Goal: Transaction & Acquisition: Purchase product/service

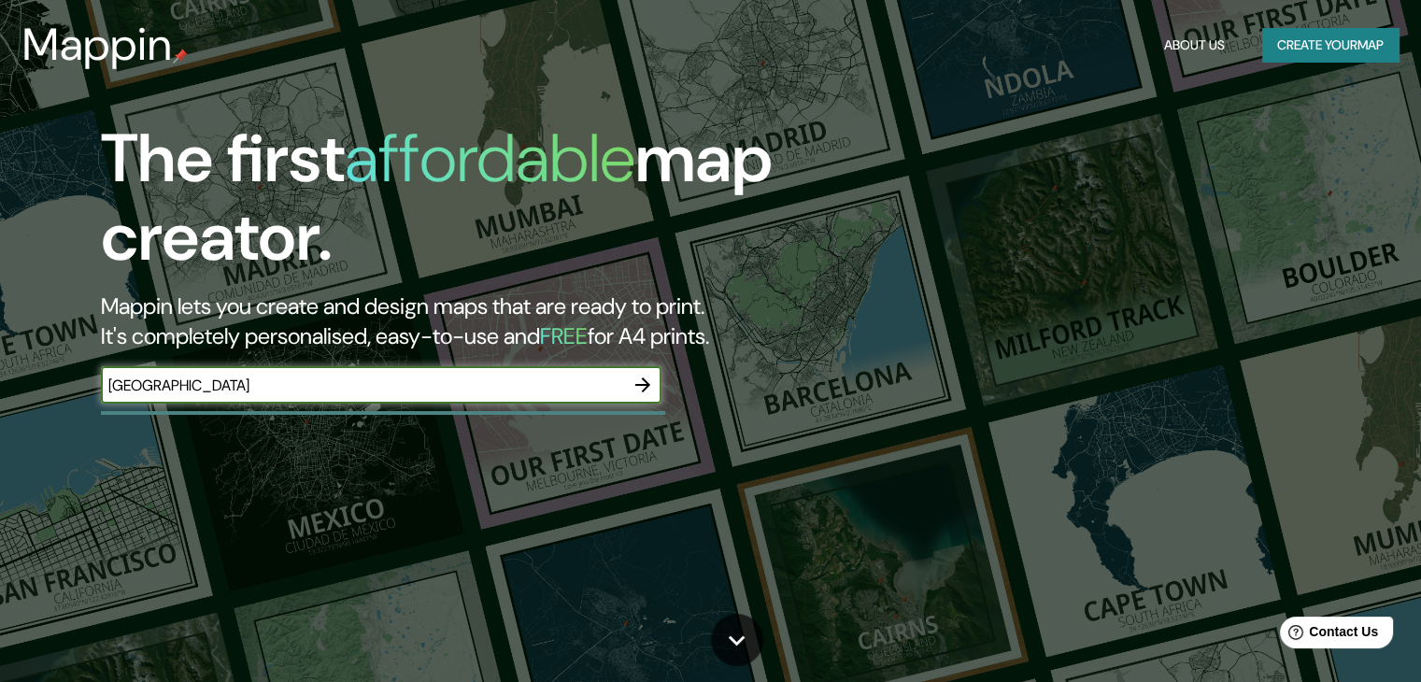
type input "[GEOGRAPHIC_DATA]"
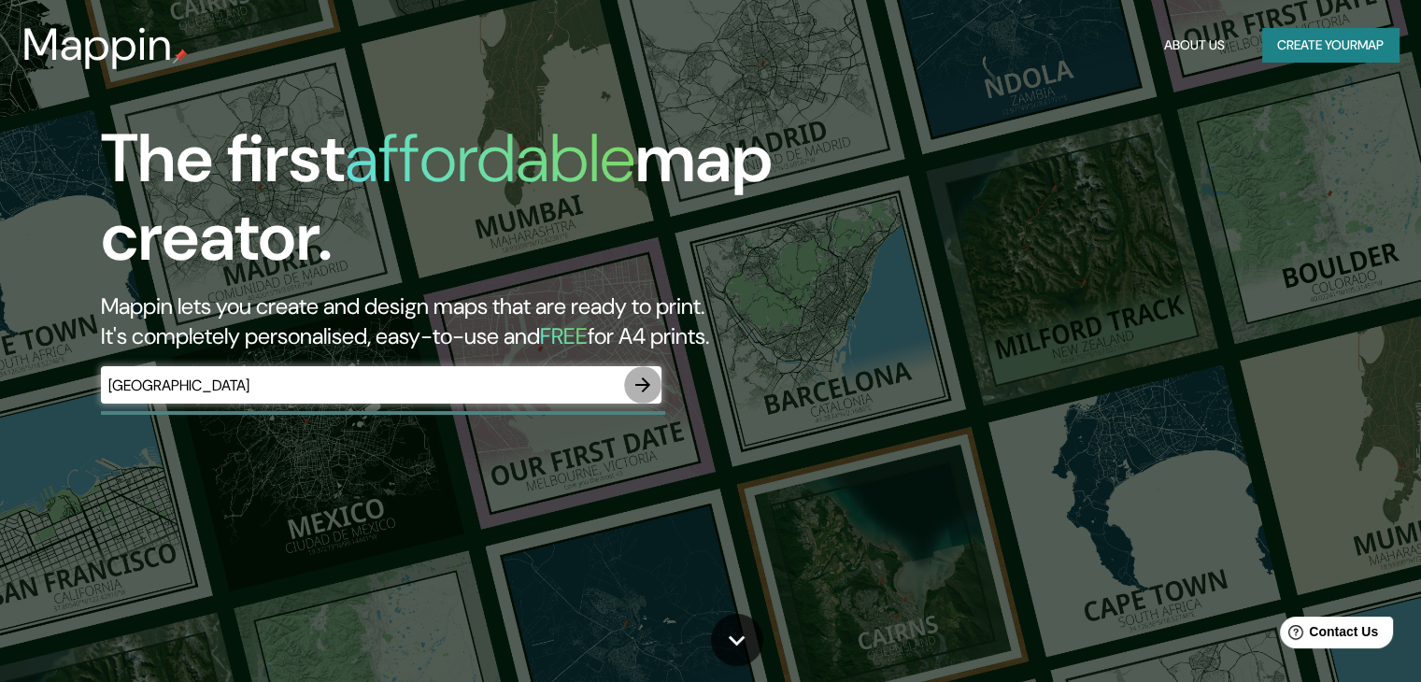
click at [645, 382] on icon "button" at bounding box center [643, 385] width 22 height 22
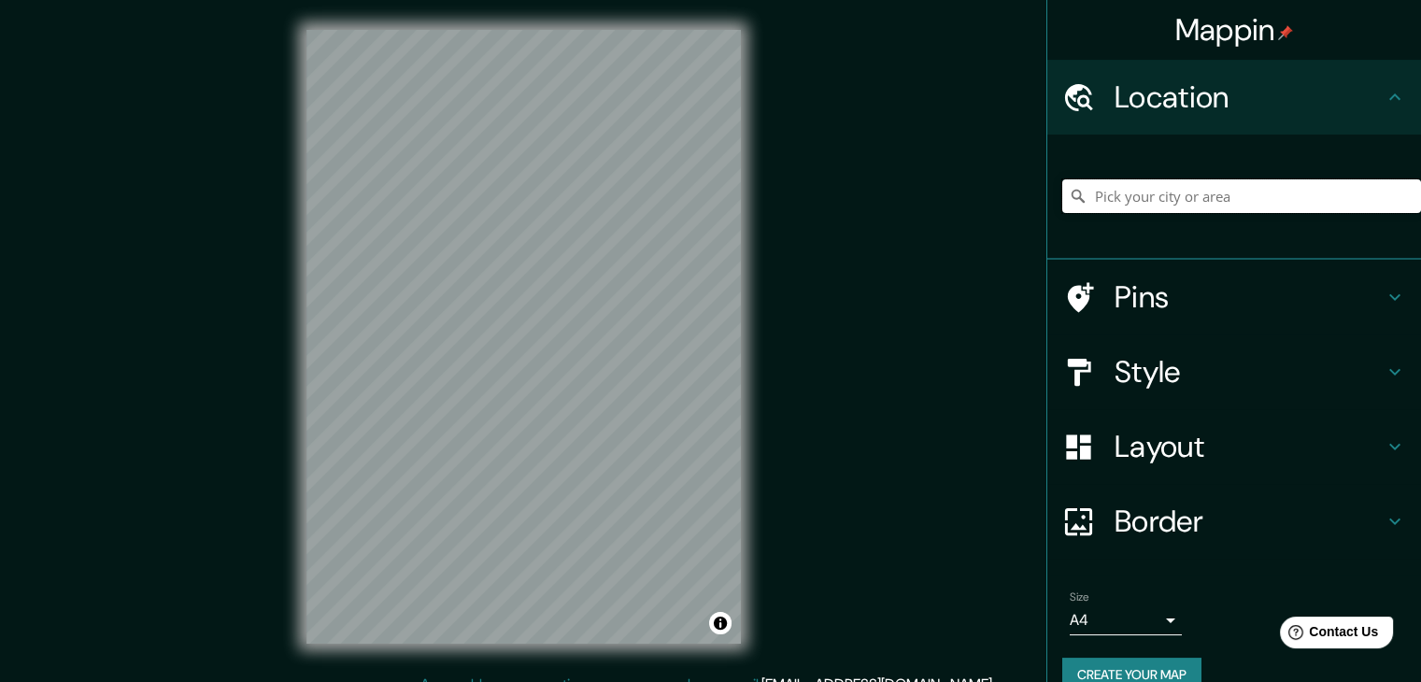
click at [1166, 206] on input "Pick your city or area" at bounding box center [1241, 196] width 359 height 34
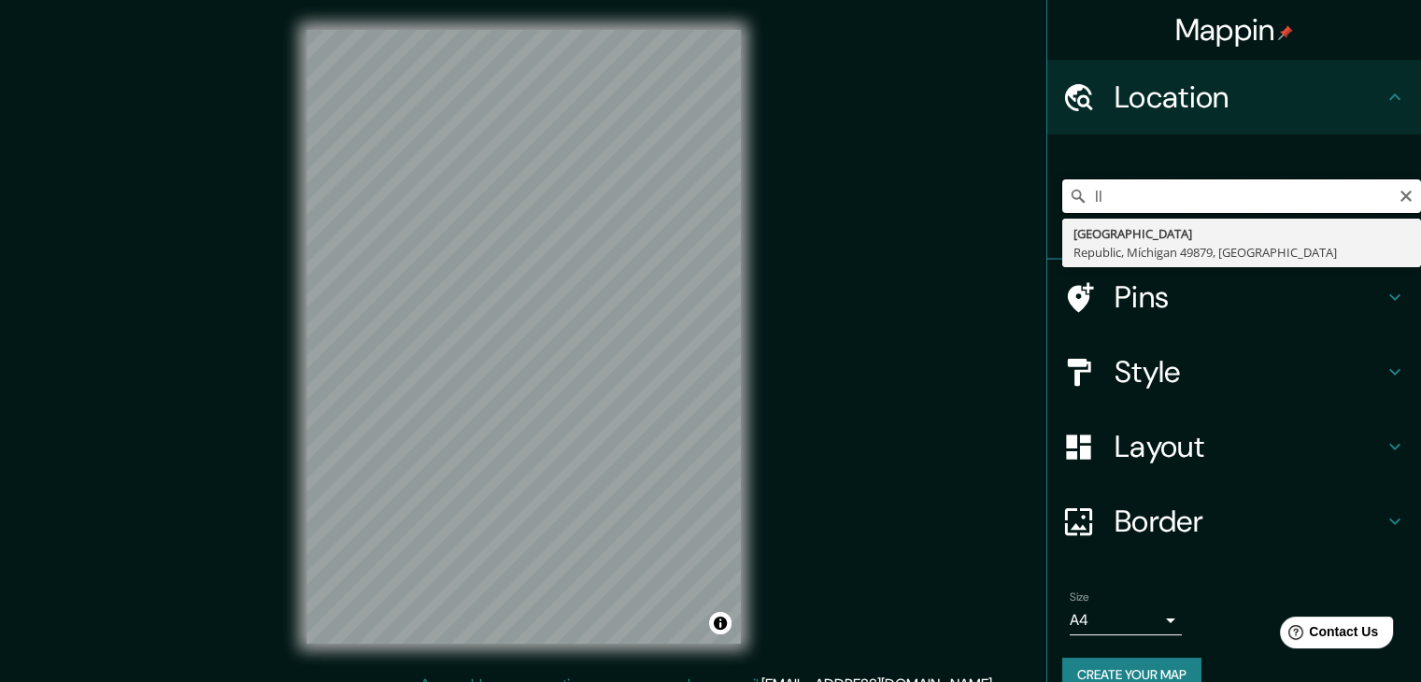
type input "l"
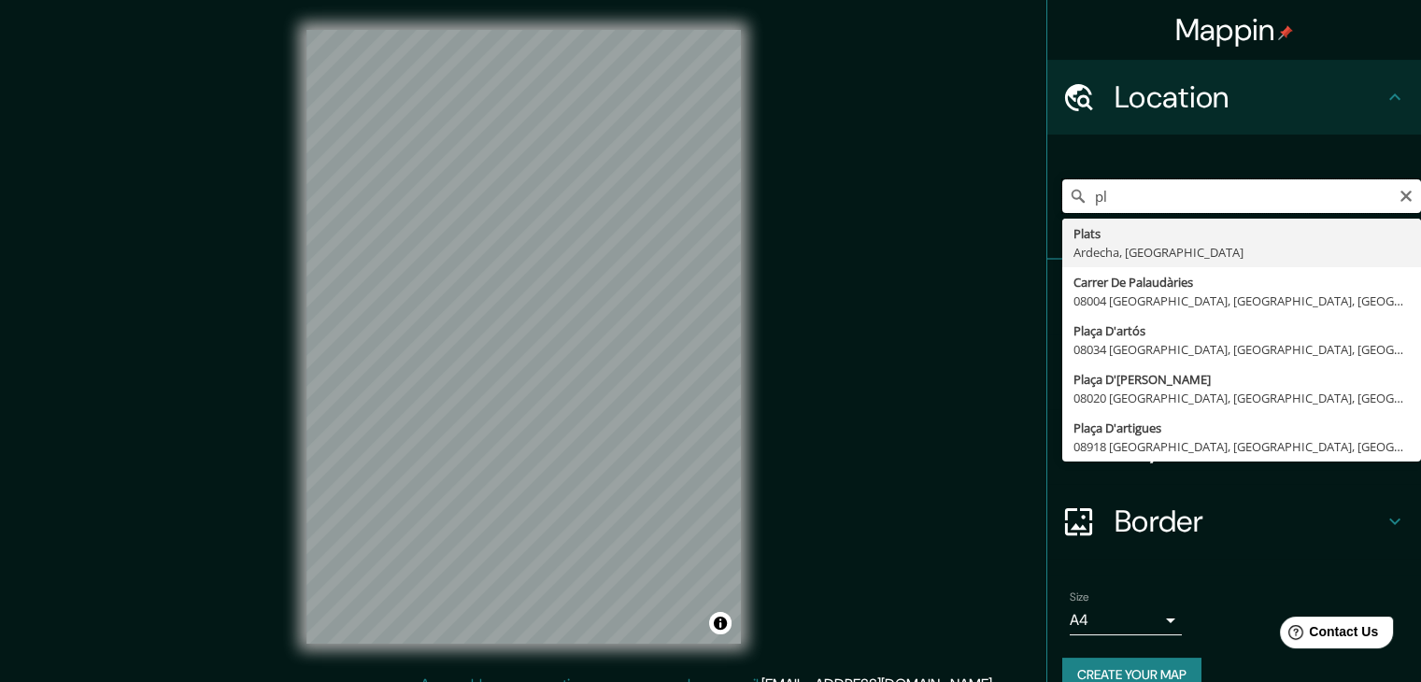
type input "p"
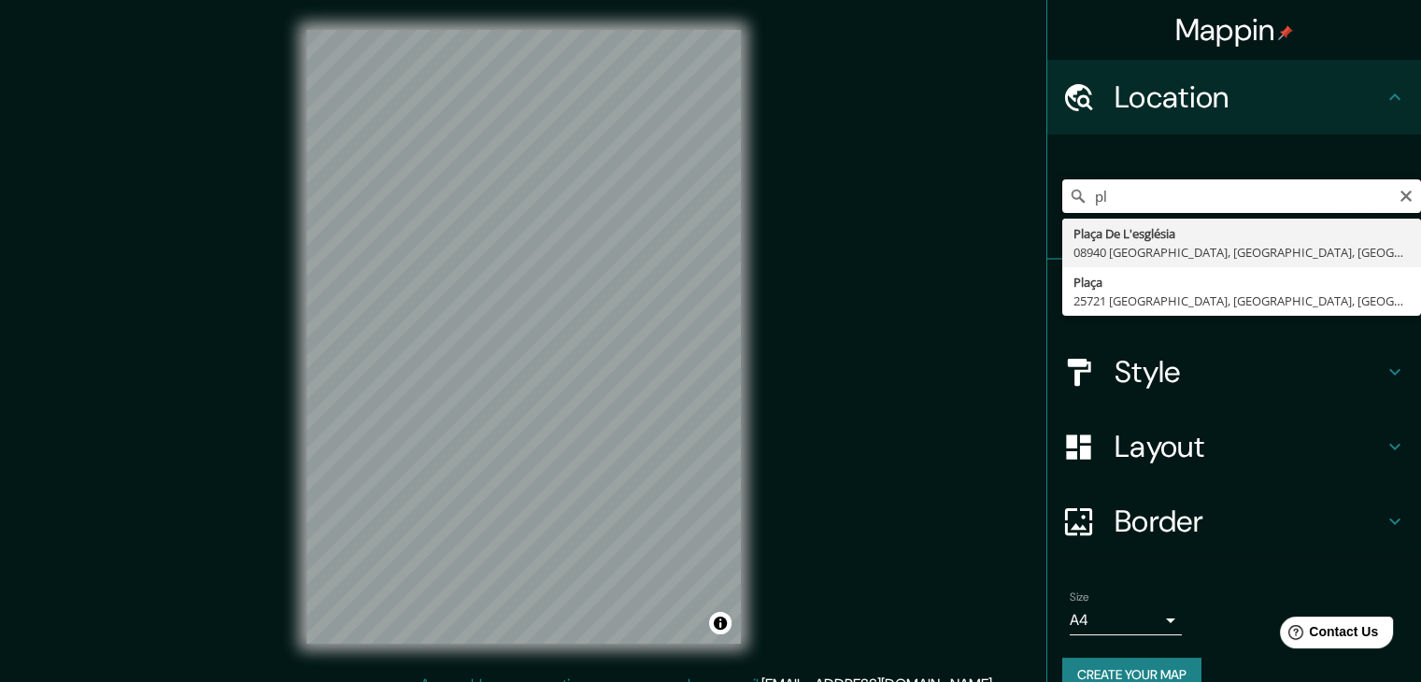
type input "p"
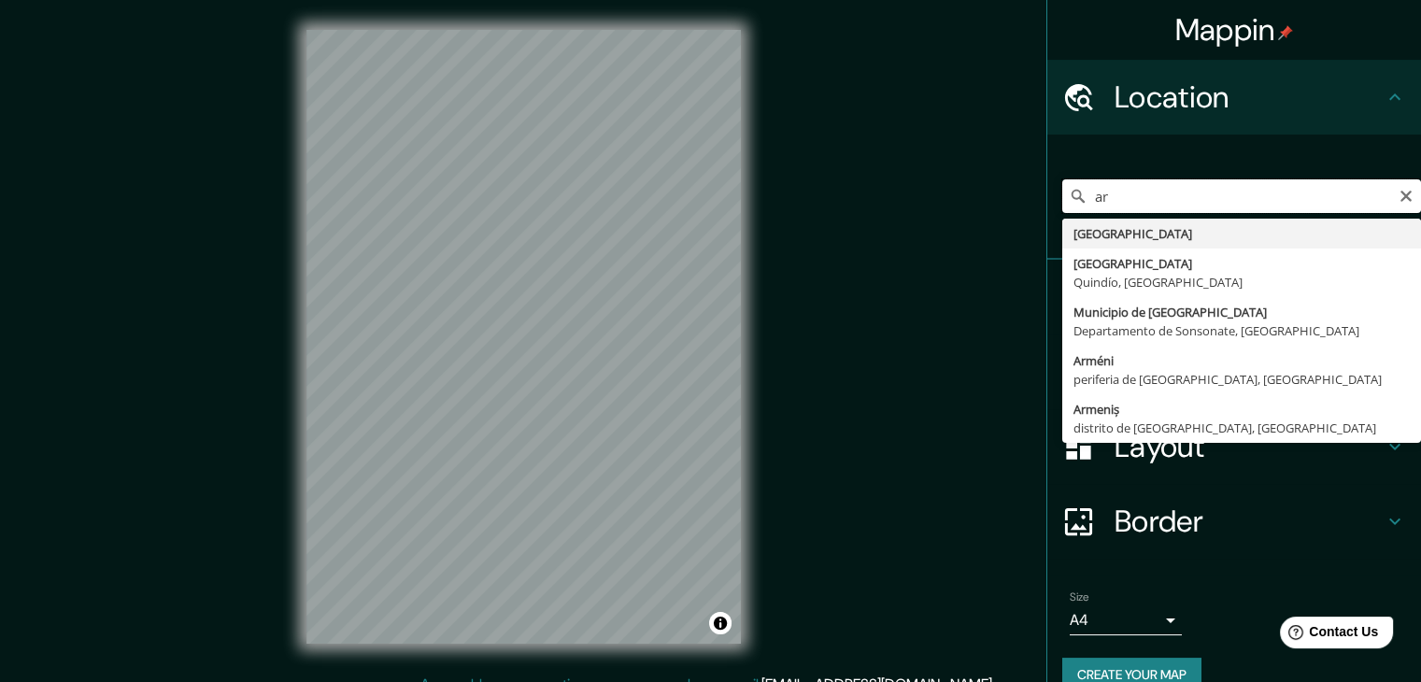
type input "a"
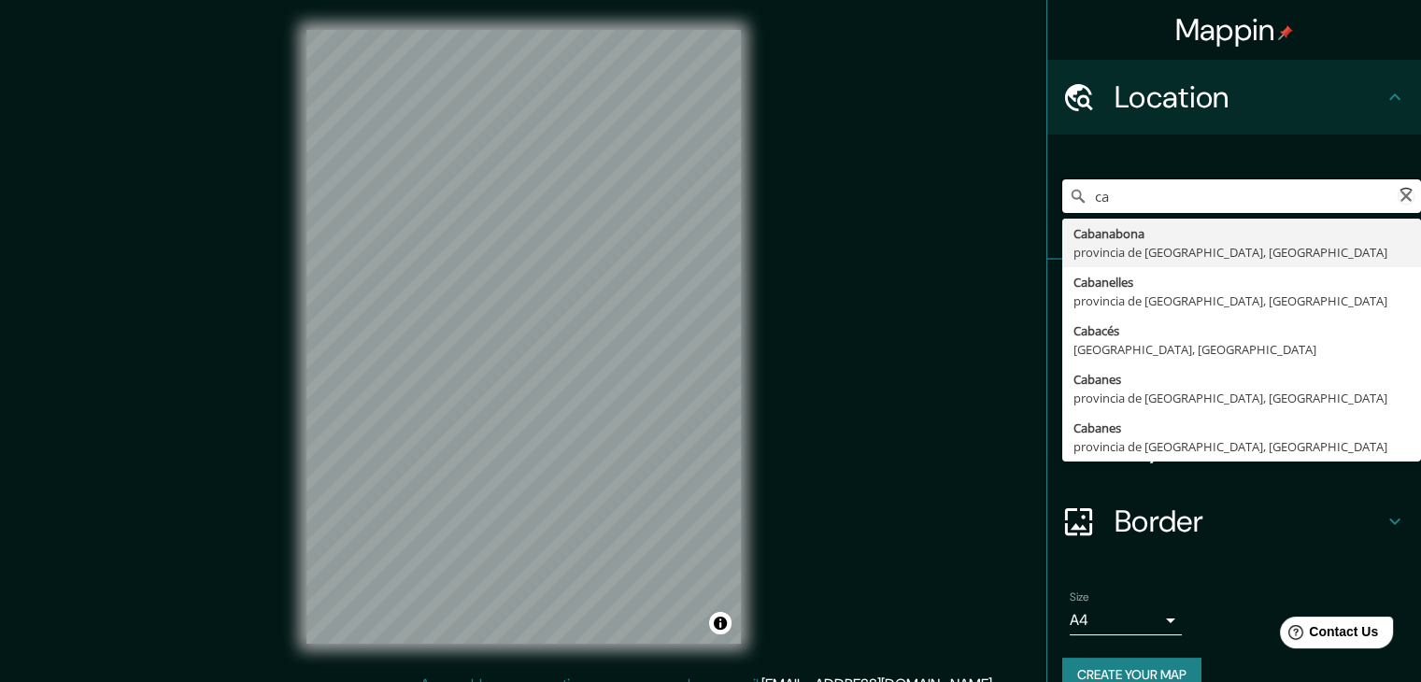
type input "c"
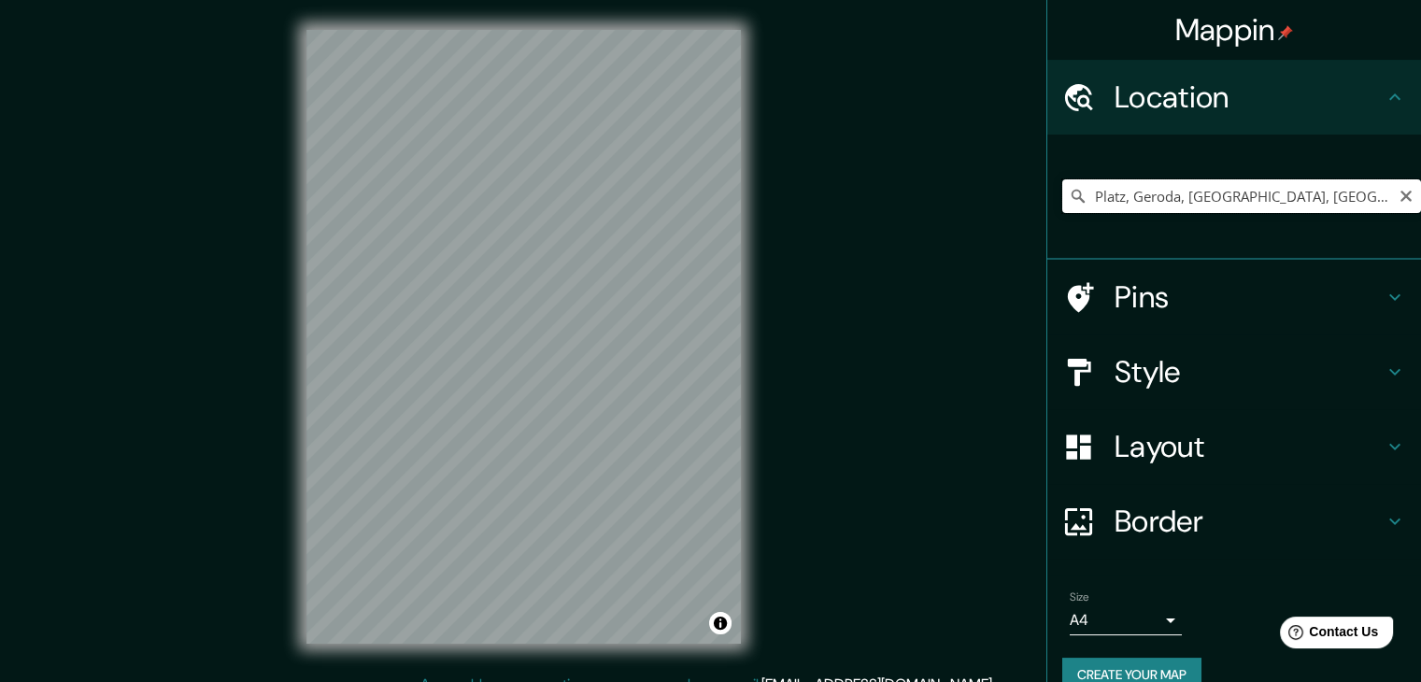
click at [1311, 205] on input "Platz, Geroda, [GEOGRAPHIC_DATA], [GEOGRAPHIC_DATA]" at bounding box center [1241, 196] width 359 height 34
type input "Platz, Geroda, [GEOGRAPHIC_DATA], [GEOGRAPHIC_DATA]"
click at [1400, 199] on icon "Clear" at bounding box center [1405, 196] width 11 height 11
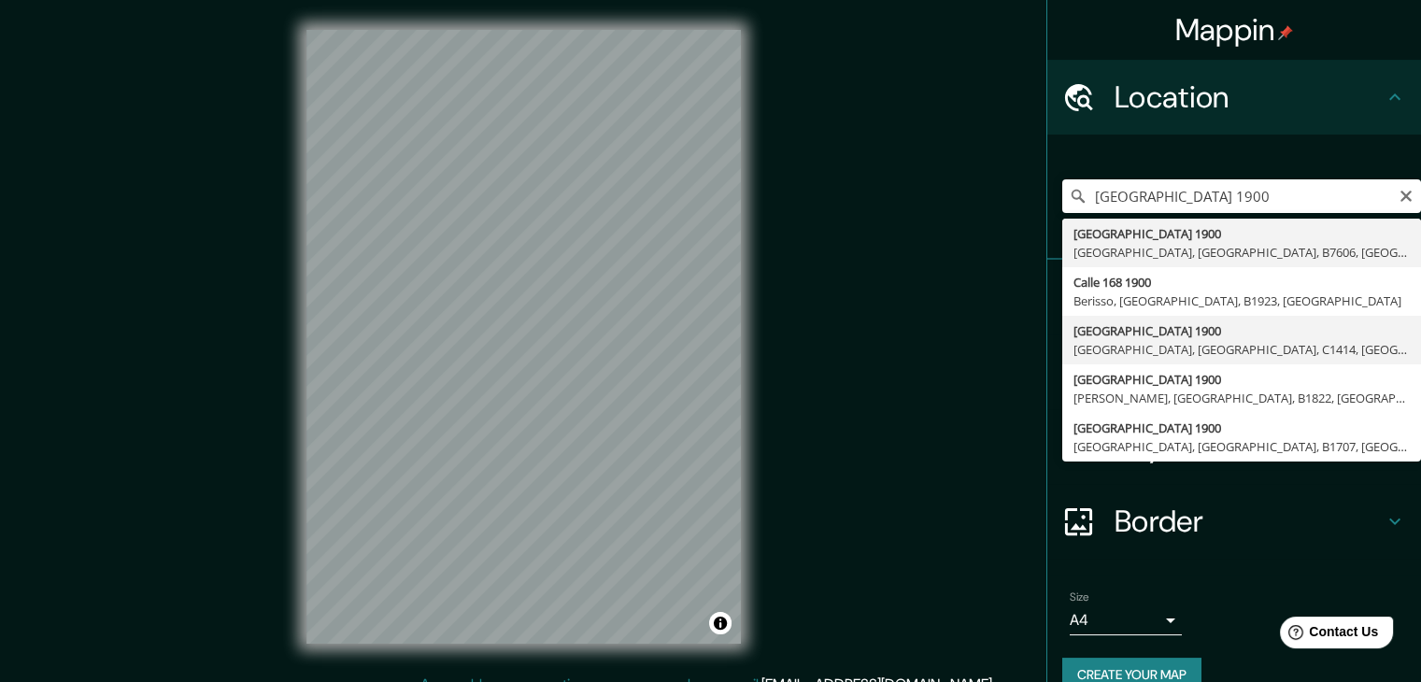
type input "[STREET_ADDRESS]"
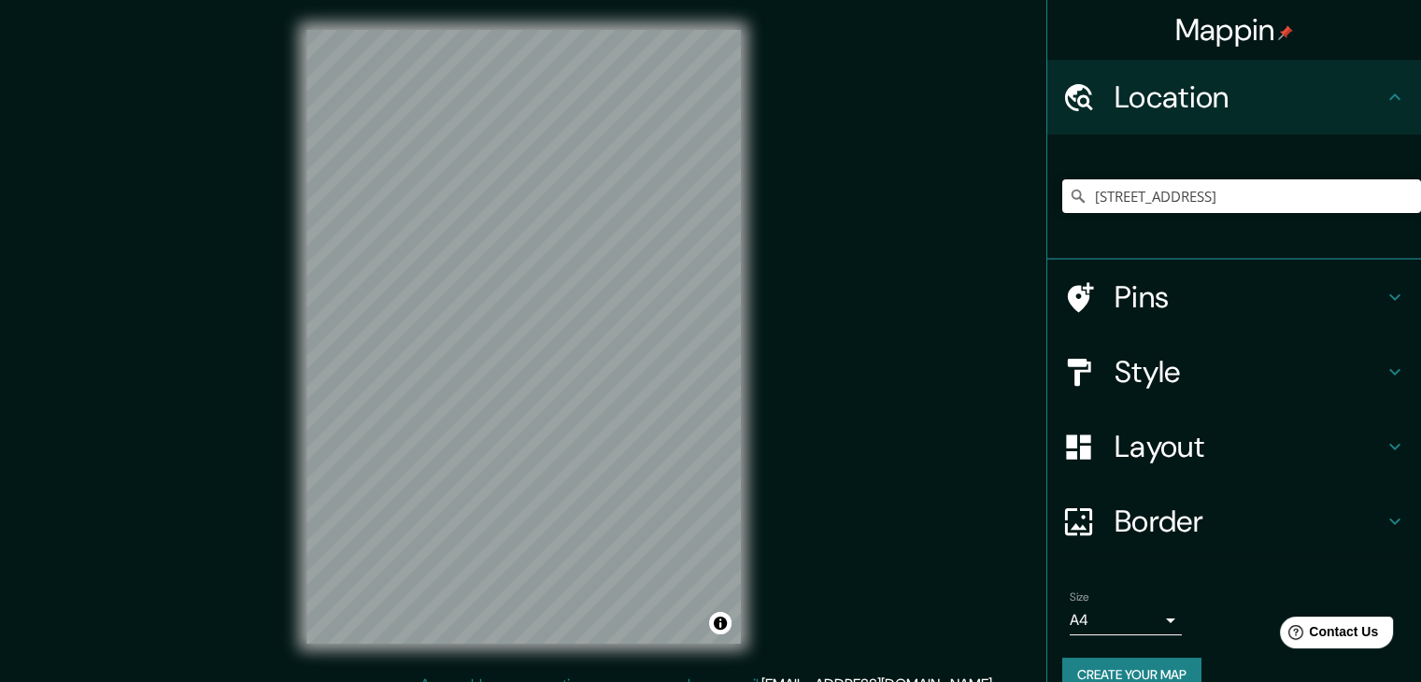
click at [1177, 309] on h4 "Pins" at bounding box center [1249, 296] width 269 height 37
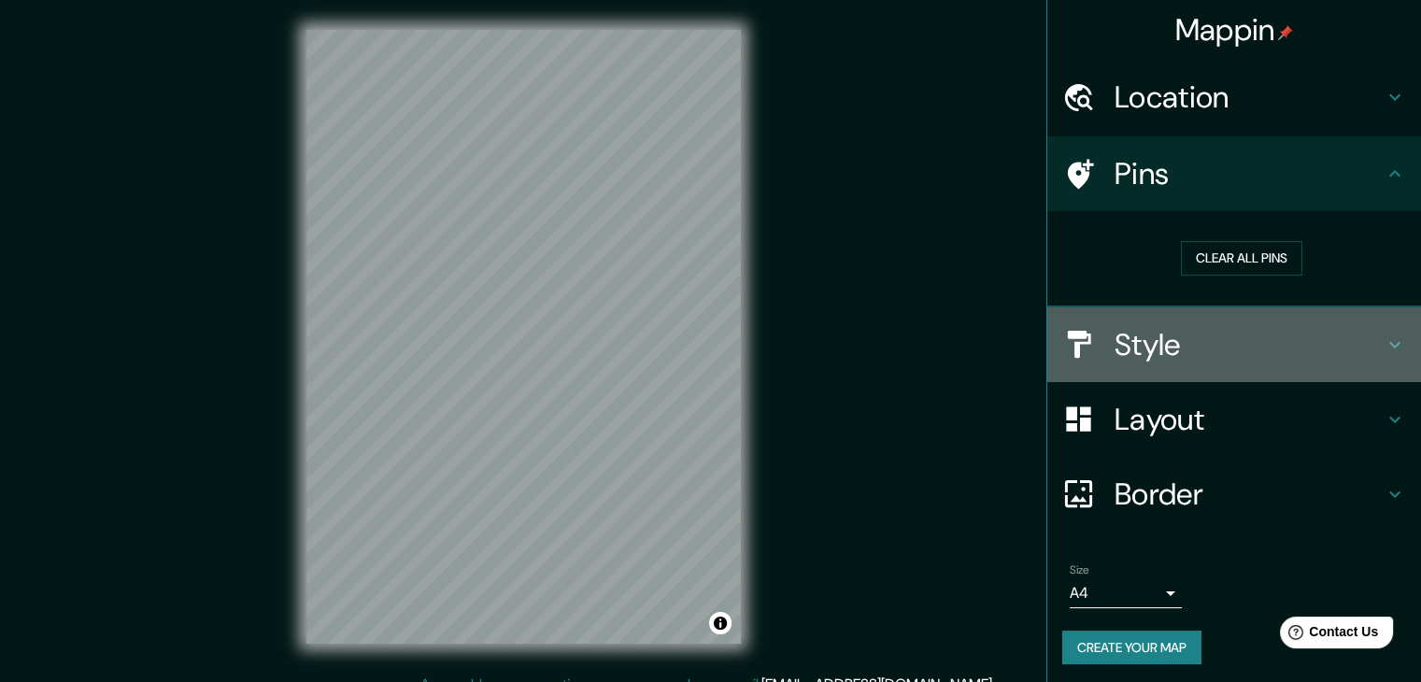
click at [1192, 337] on h4 "Style" at bounding box center [1249, 344] width 269 height 37
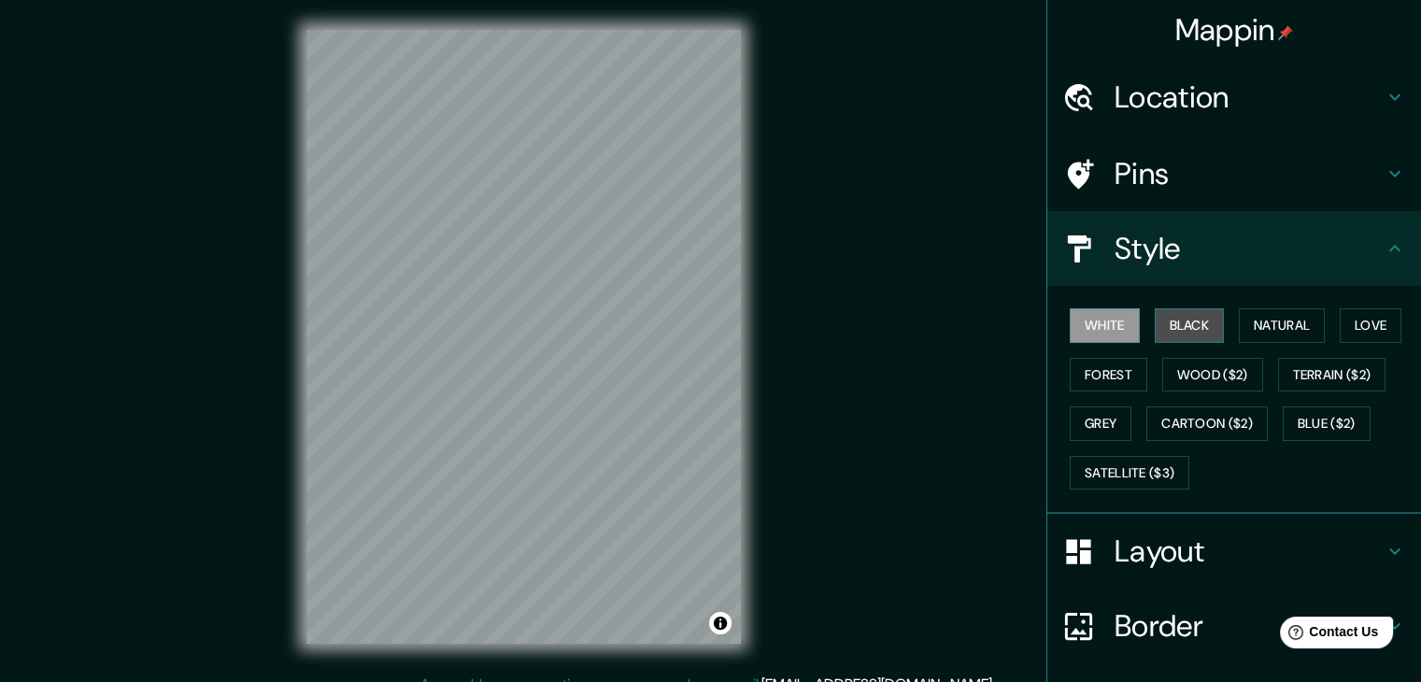
click at [1188, 320] on button "Black" at bounding box center [1190, 325] width 70 height 35
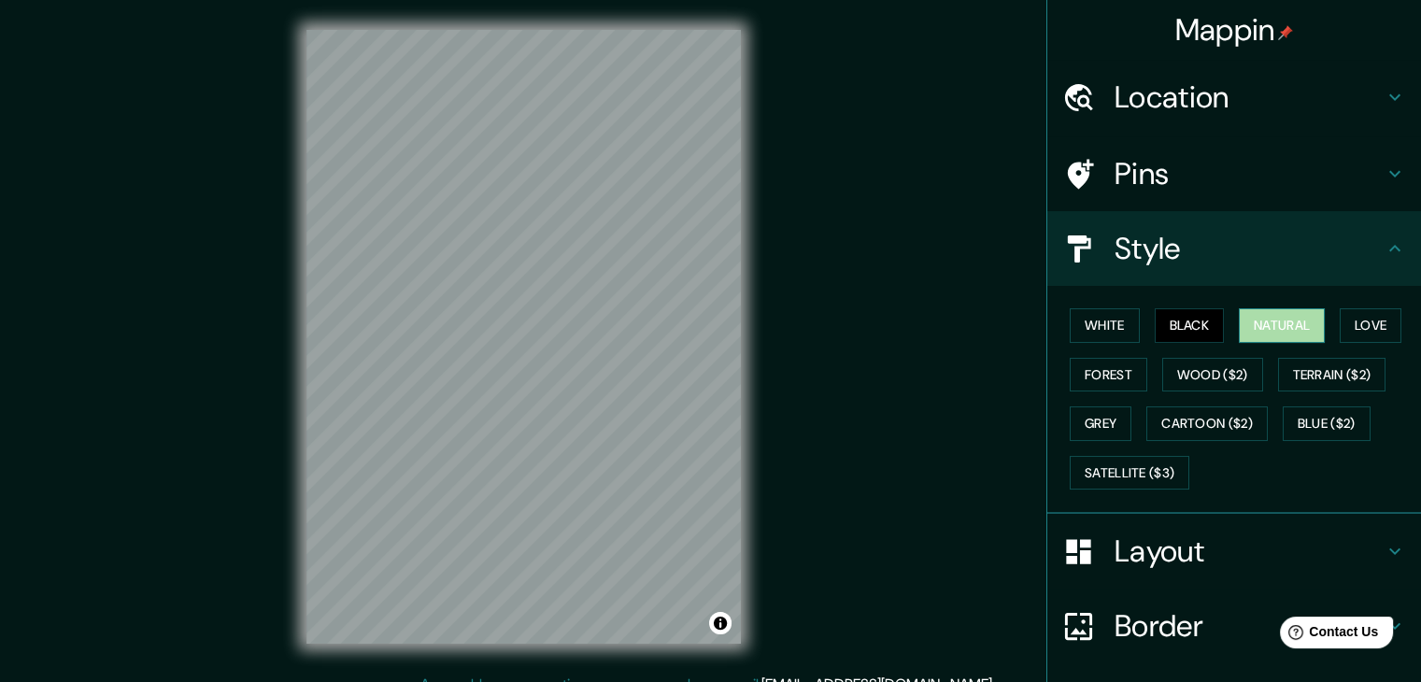
click at [1269, 331] on button "Natural" at bounding box center [1282, 325] width 86 height 35
click at [1343, 319] on button "Love" at bounding box center [1371, 325] width 62 height 35
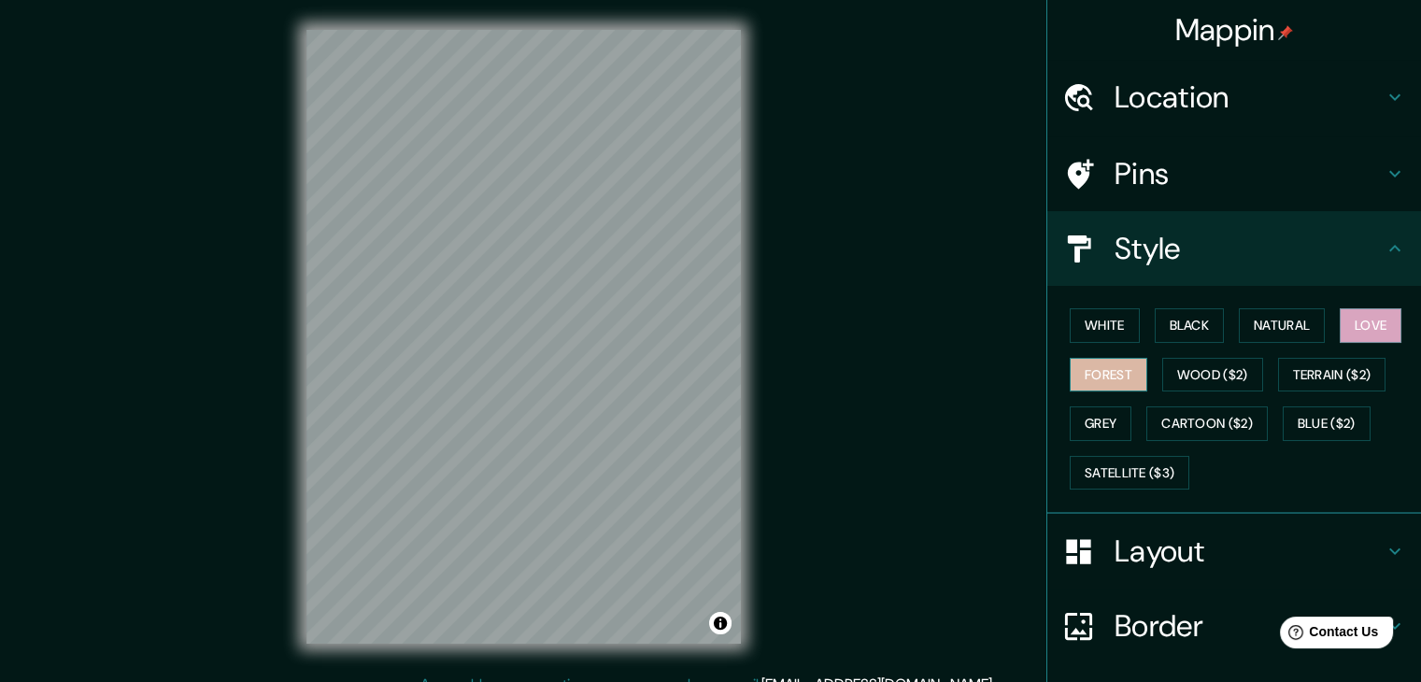
click at [1094, 375] on button "Forest" at bounding box center [1109, 375] width 78 height 35
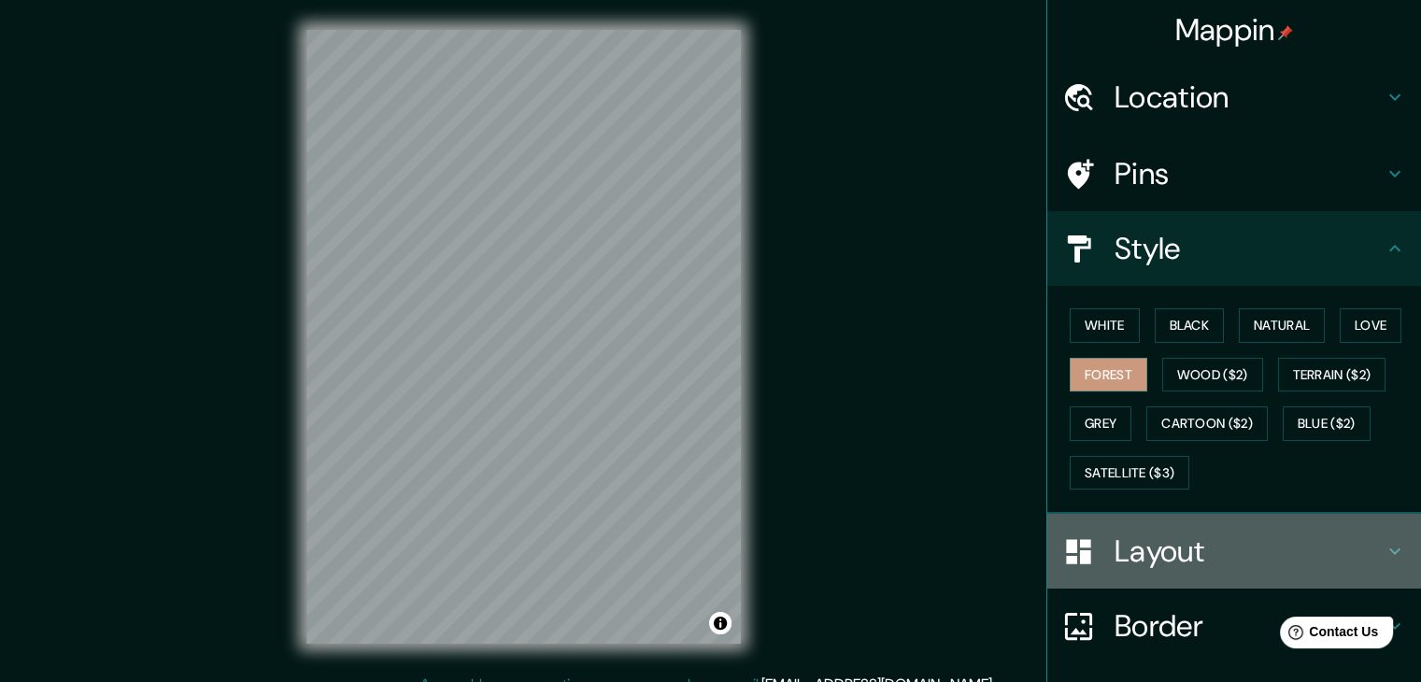
click at [1162, 550] on h4 "Layout" at bounding box center [1249, 551] width 269 height 37
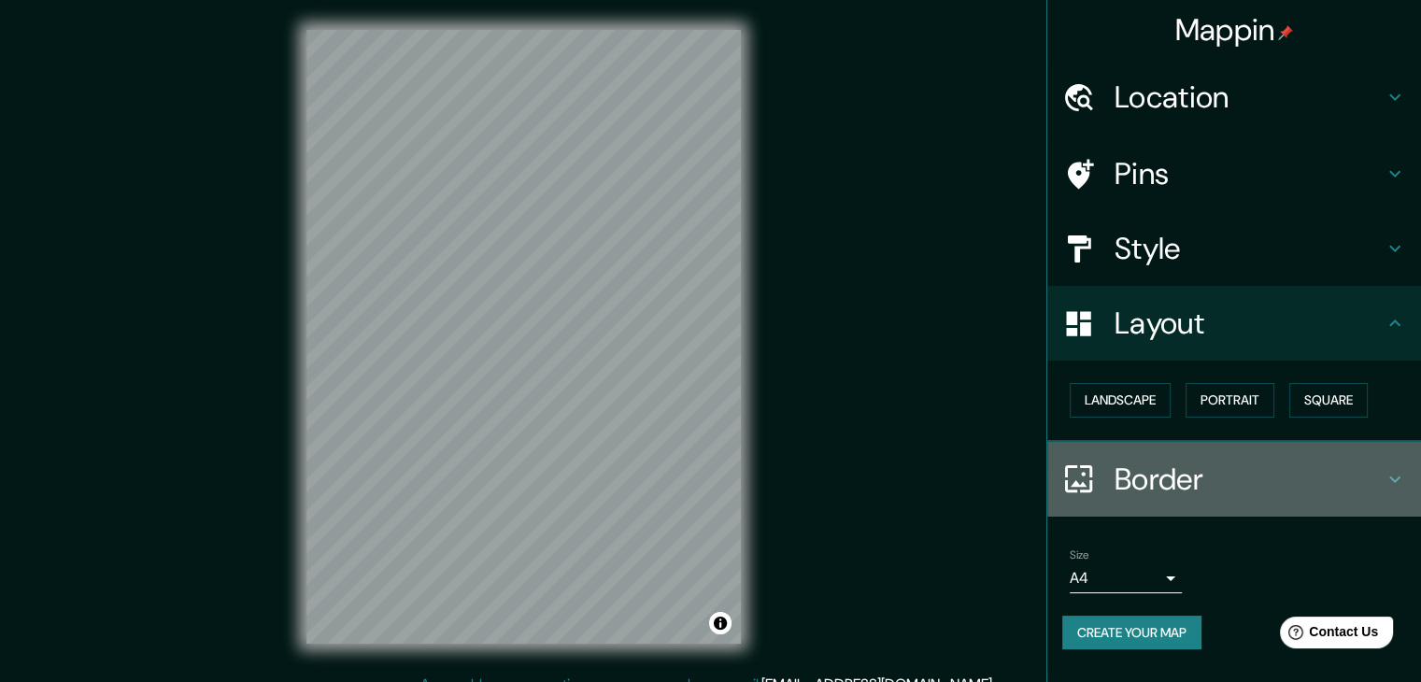
click at [1366, 473] on h4 "Border" at bounding box center [1249, 479] width 269 height 37
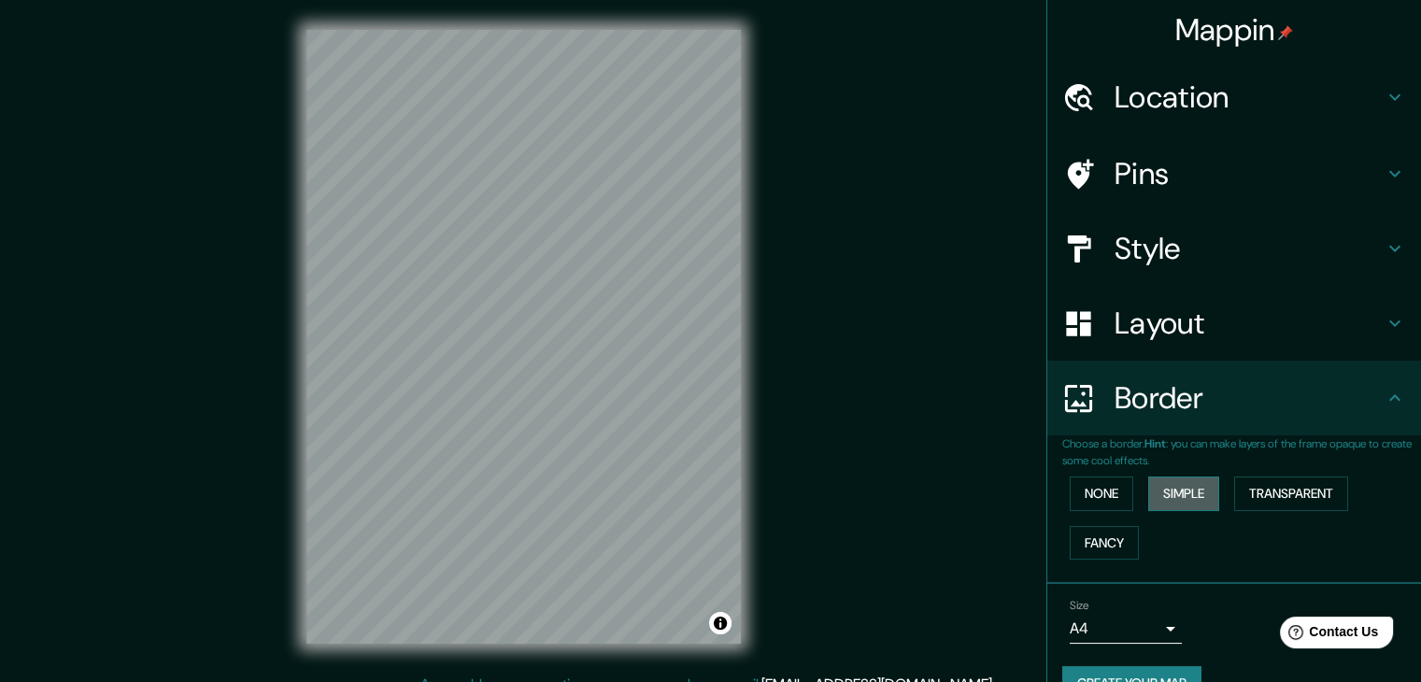
click at [1161, 498] on button "Simple" at bounding box center [1183, 493] width 71 height 35
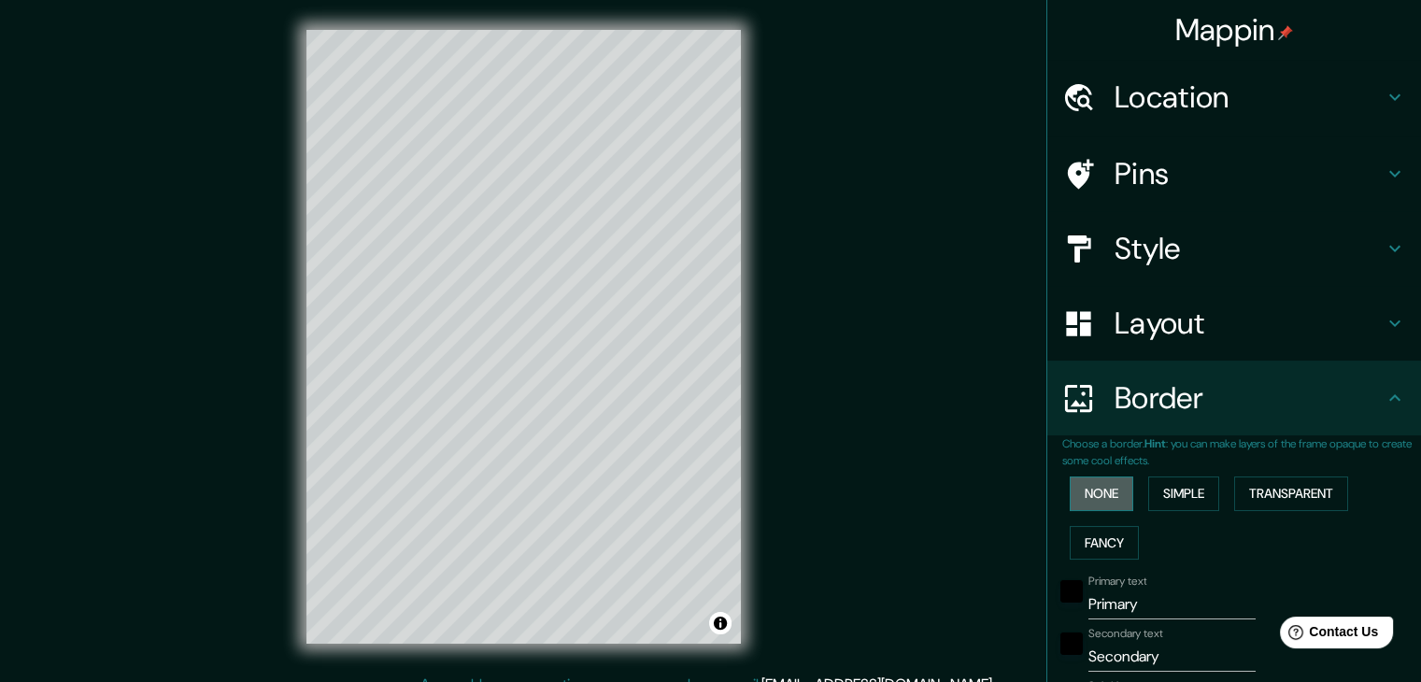
click at [1092, 500] on button "None" at bounding box center [1102, 493] width 64 height 35
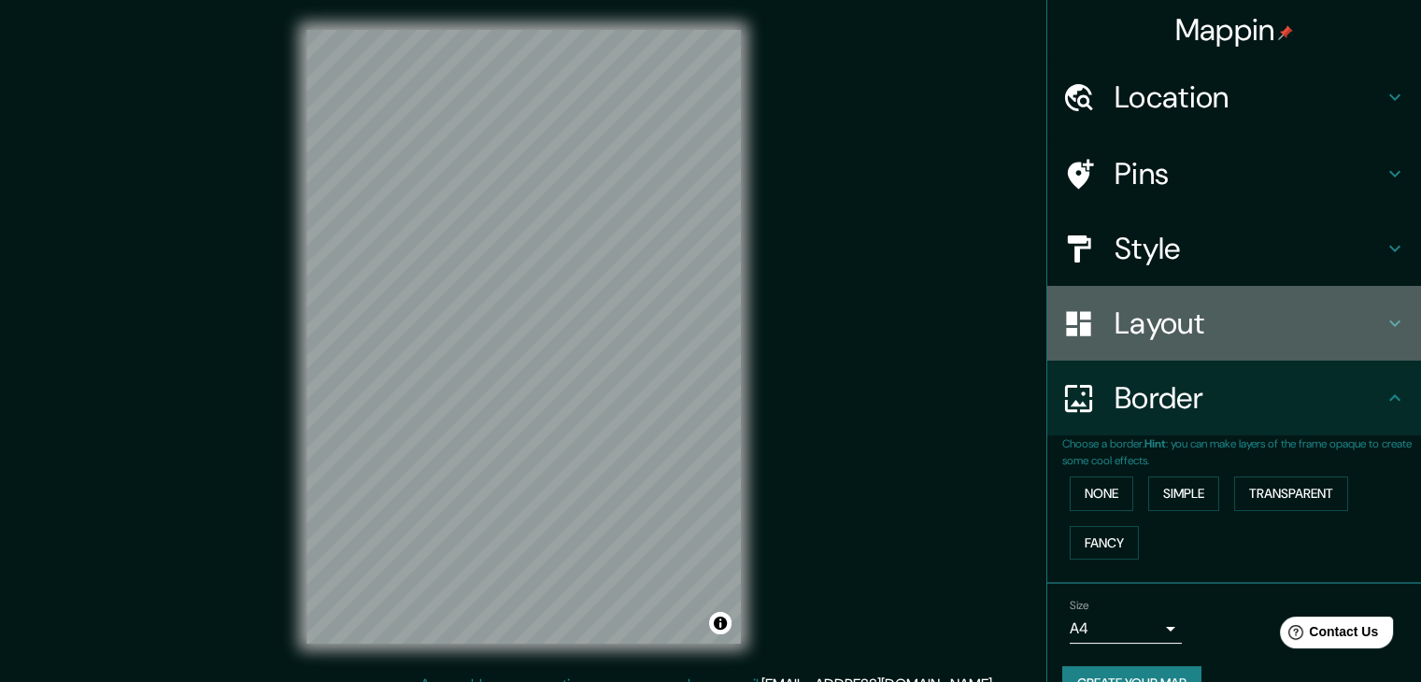
click at [1221, 307] on h4 "Layout" at bounding box center [1249, 323] width 269 height 37
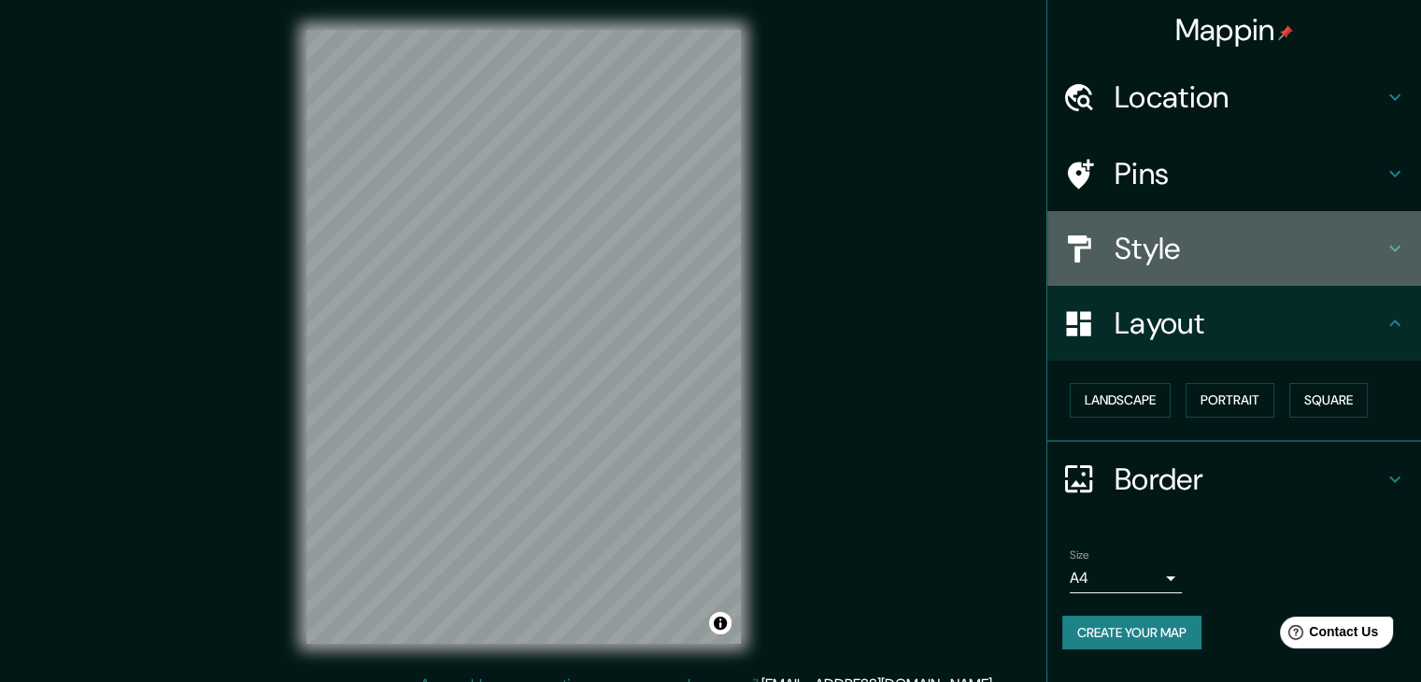
click at [1202, 252] on h4 "Style" at bounding box center [1249, 248] width 269 height 37
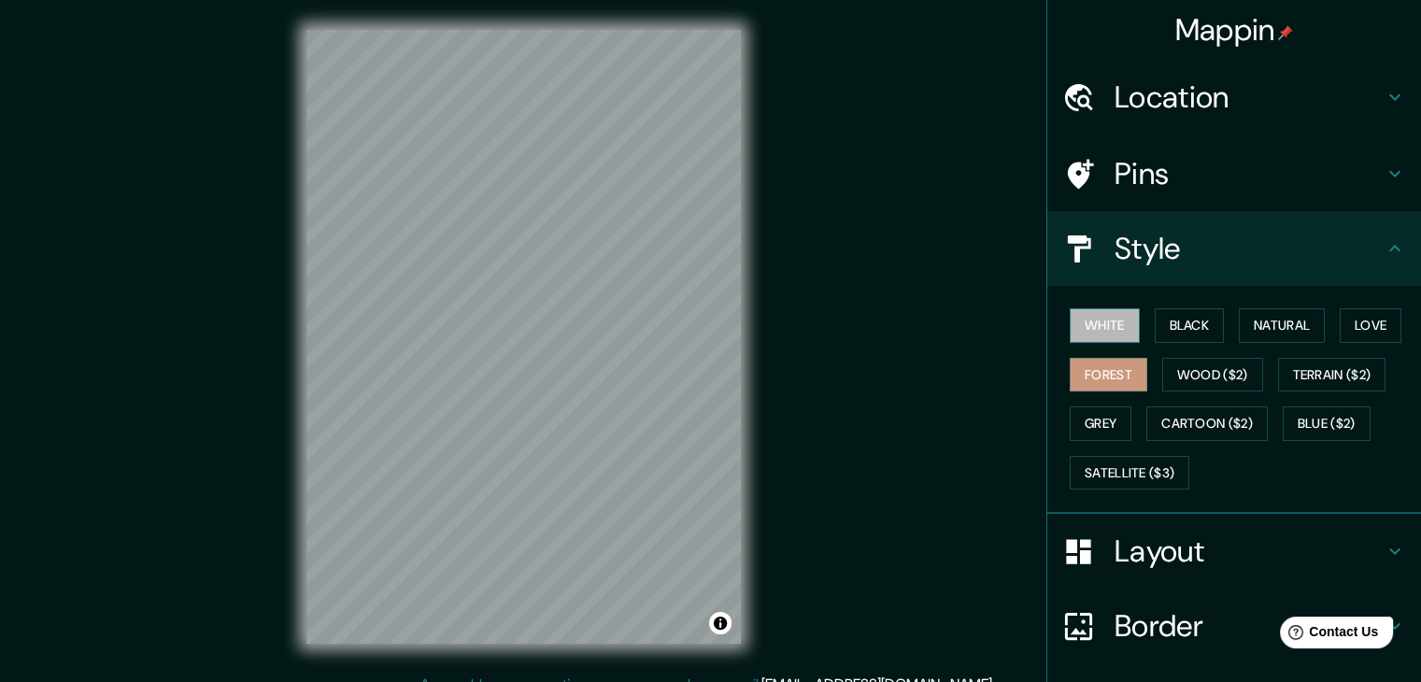
click at [1106, 320] on button "White" at bounding box center [1105, 325] width 70 height 35
click at [1184, 323] on button "Black" at bounding box center [1190, 325] width 70 height 35
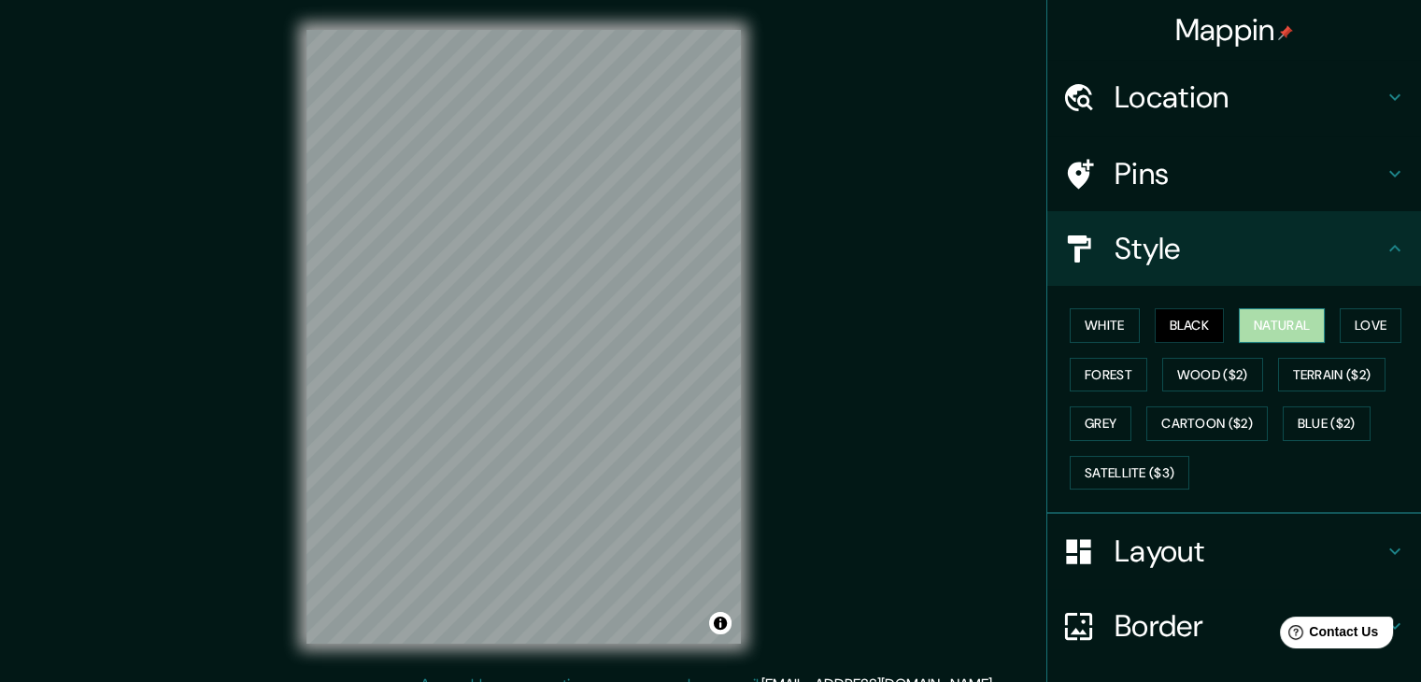
click at [1262, 330] on button "Natural" at bounding box center [1282, 325] width 86 height 35
click at [1359, 322] on button "Love" at bounding box center [1371, 325] width 62 height 35
click at [1239, 323] on button "Natural" at bounding box center [1282, 325] width 86 height 35
click at [1115, 316] on button "White" at bounding box center [1105, 325] width 70 height 35
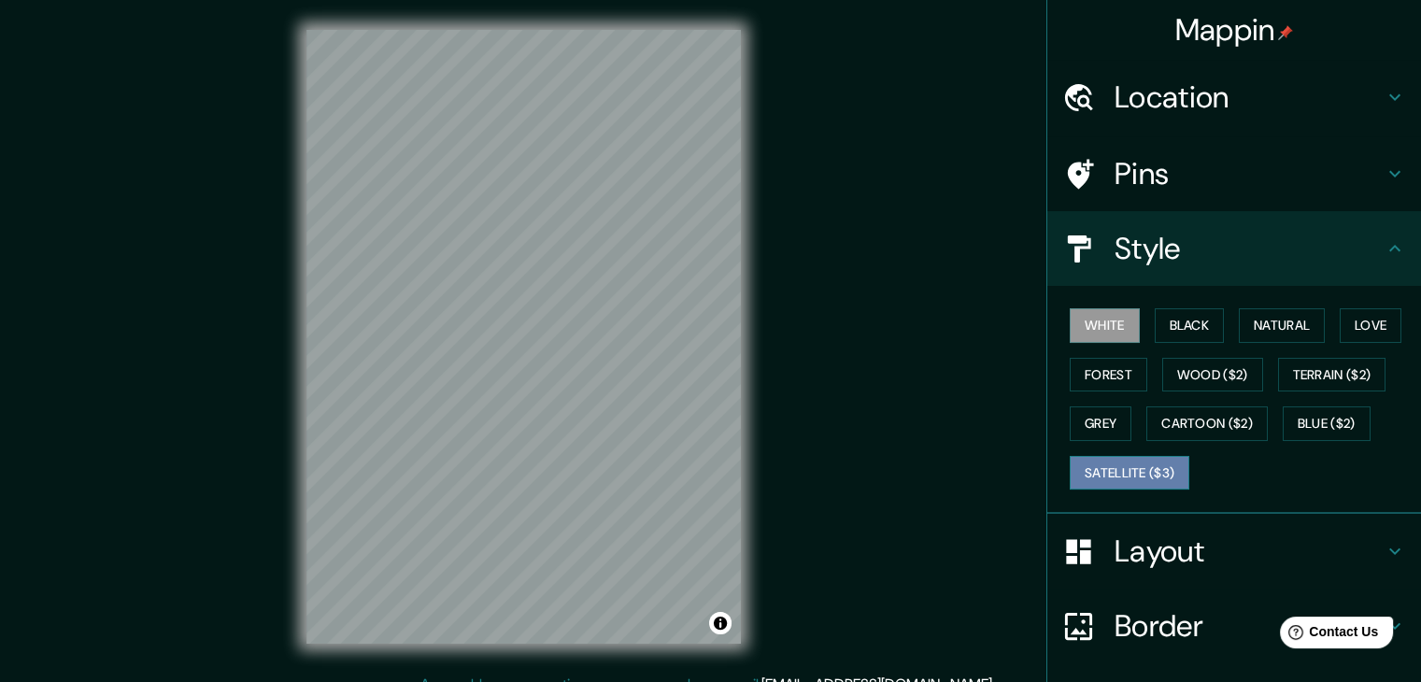
click at [1144, 464] on button "Satellite ($3)" at bounding box center [1130, 473] width 120 height 35
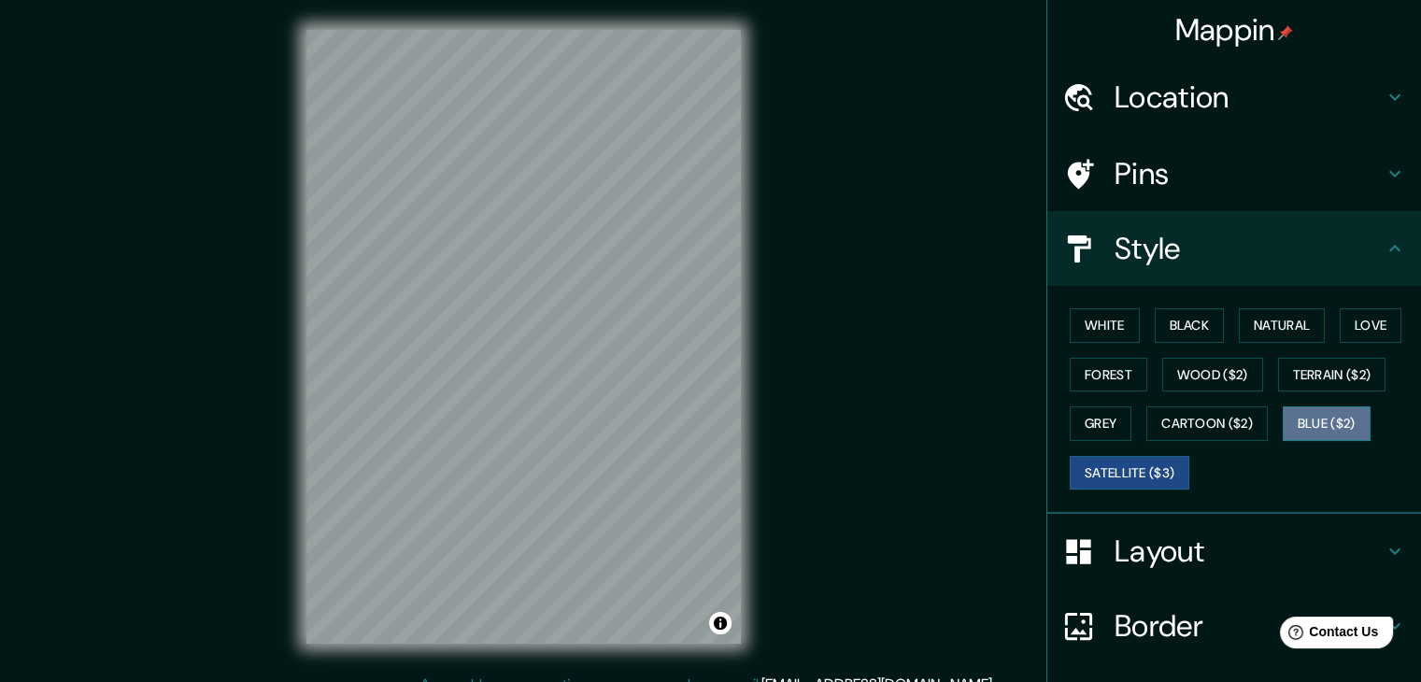
click at [1340, 408] on button "Blue ($2)" at bounding box center [1327, 423] width 88 height 35
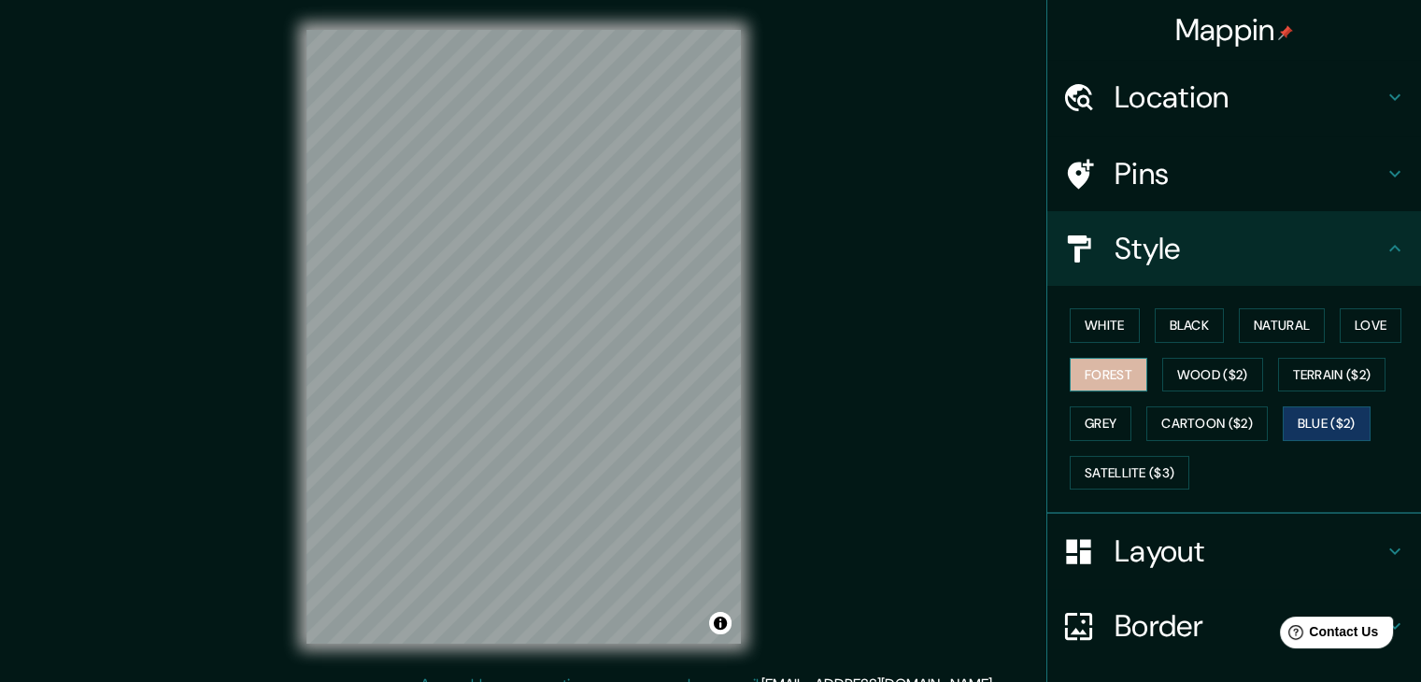
click at [1102, 374] on button "Forest" at bounding box center [1109, 375] width 78 height 35
click at [1371, 314] on button "Love" at bounding box center [1371, 325] width 62 height 35
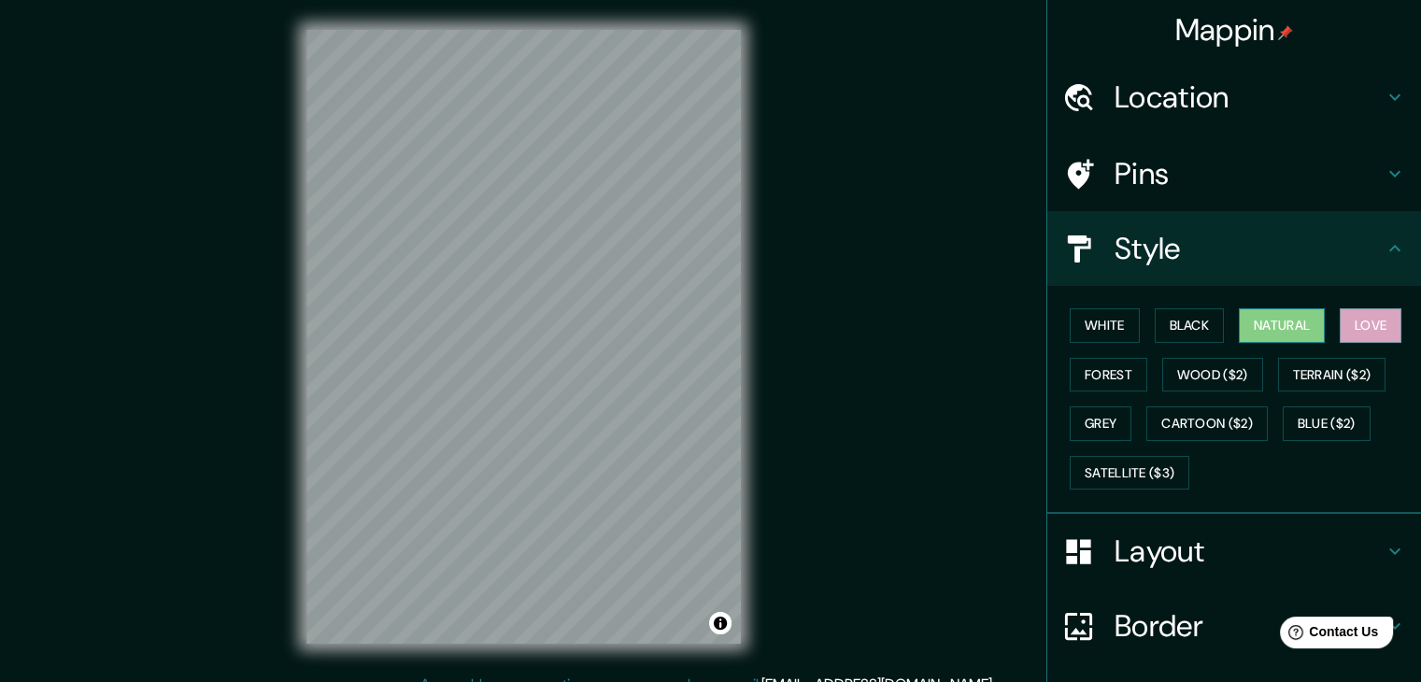
click at [1257, 321] on button "Natural" at bounding box center [1282, 325] width 86 height 35
click at [1375, 334] on button "Love" at bounding box center [1371, 325] width 62 height 35
click at [1272, 320] on button "Natural" at bounding box center [1282, 325] width 86 height 35
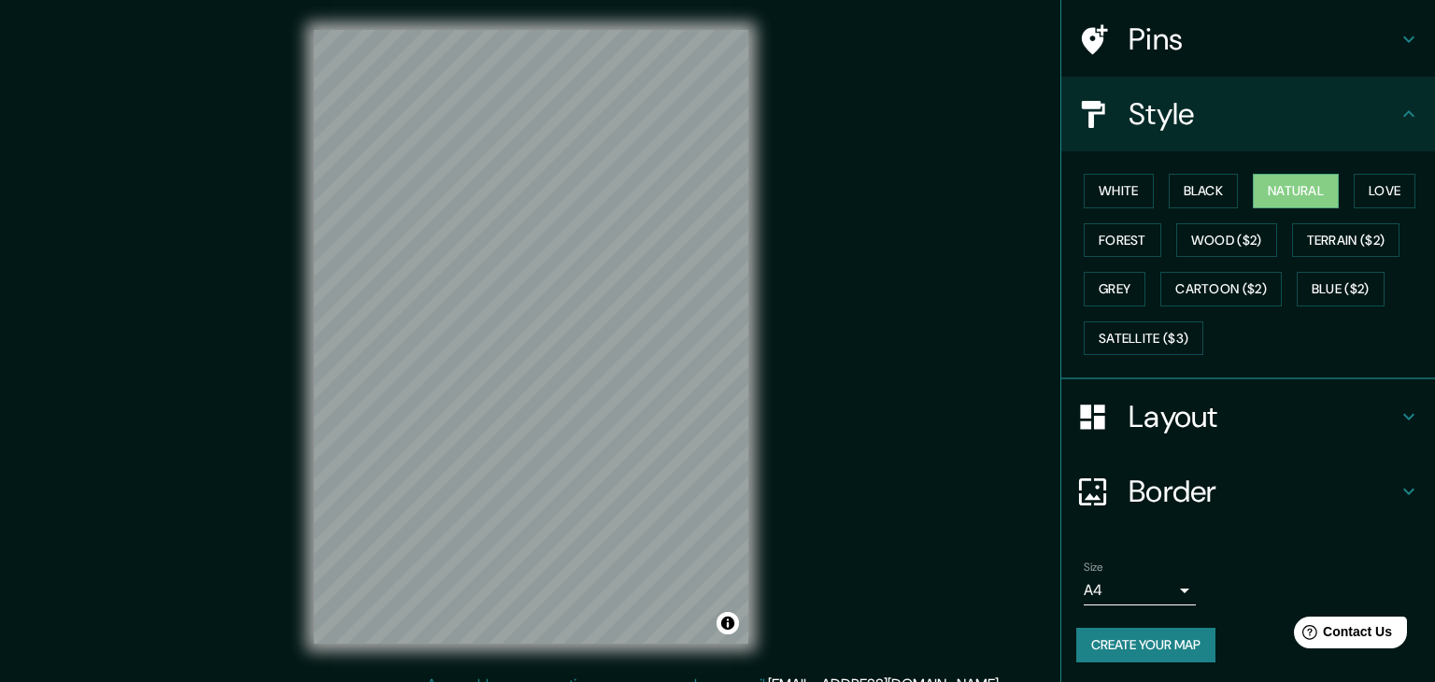
click at [1129, 583] on body "Mappin Location [GEOGRAPHIC_DATA] [STREET_ADDRESS] Pins Style White Black Natur…" at bounding box center [717, 341] width 1435 height 682
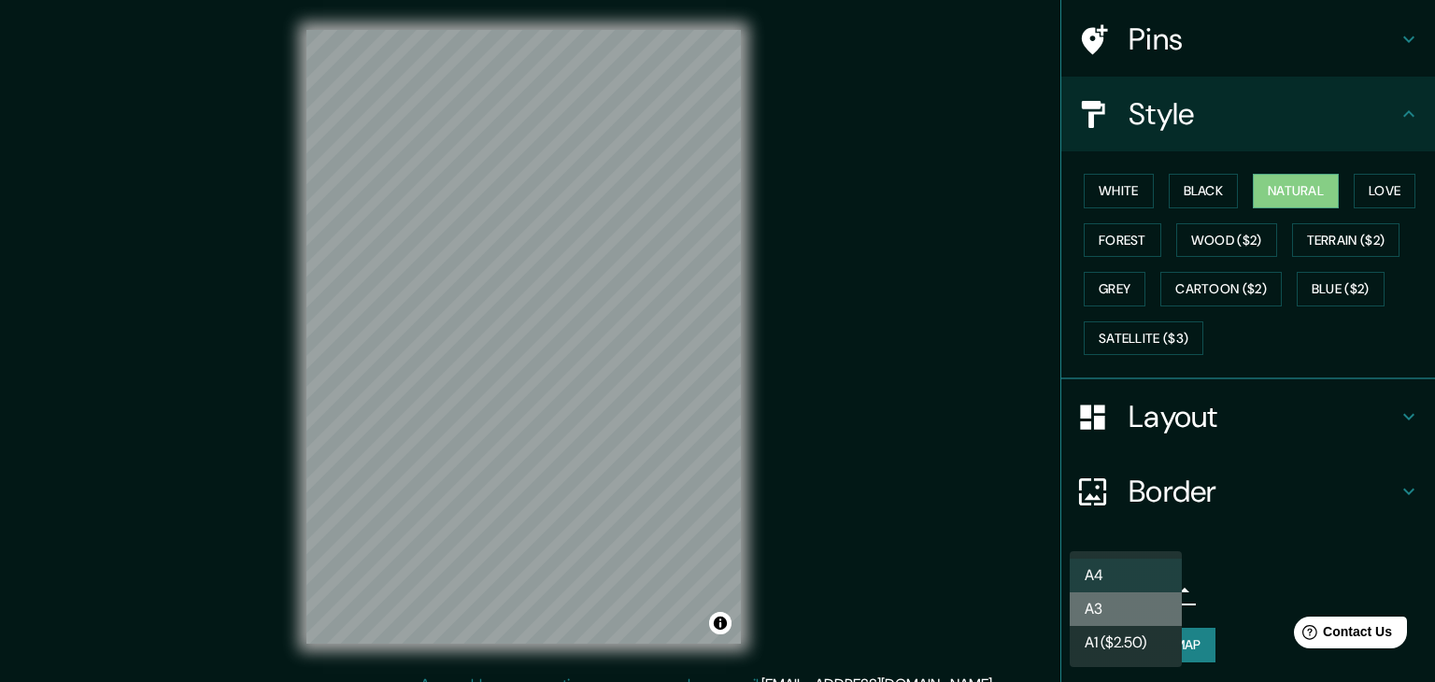
click at [1128, 611] on li "A3" at bounding box center [1126, 609] width 112 height 34
type input "a4"
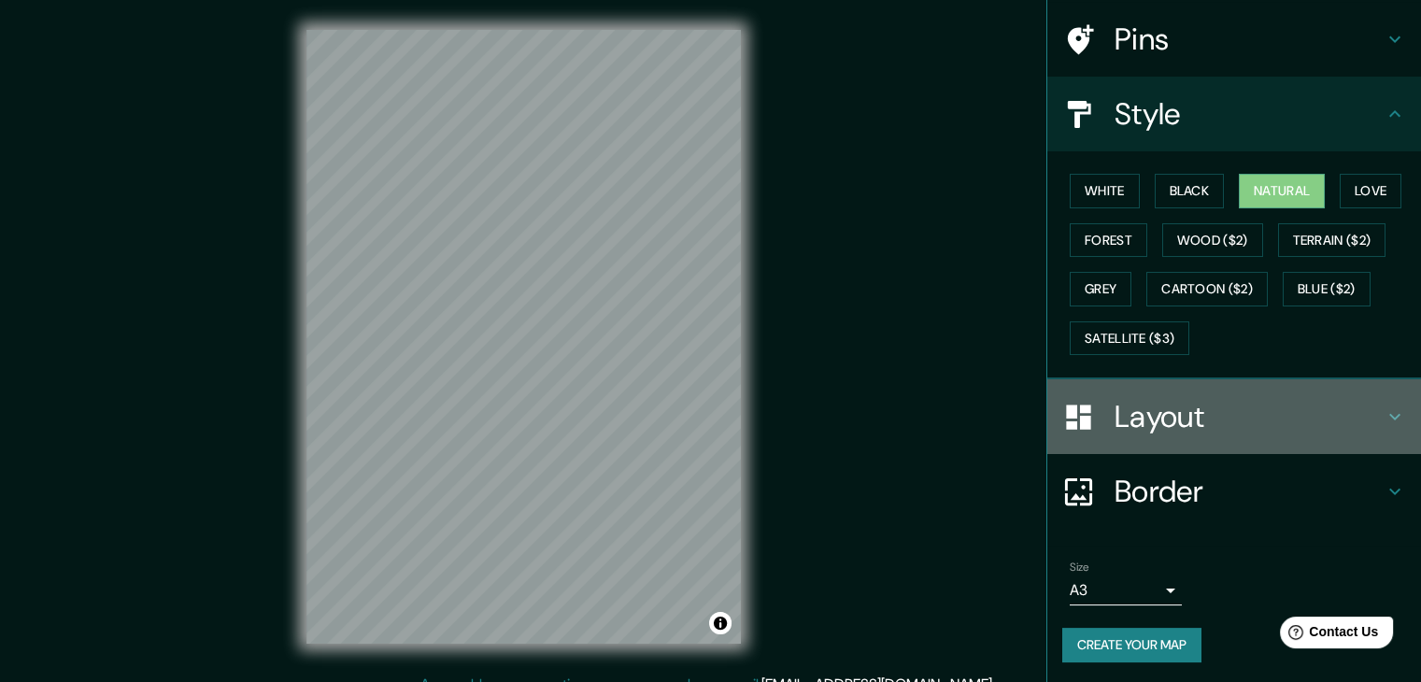
click at [1195, 409] on h4 "Layout" at bounding box center [1249, 416] width 269 height 37
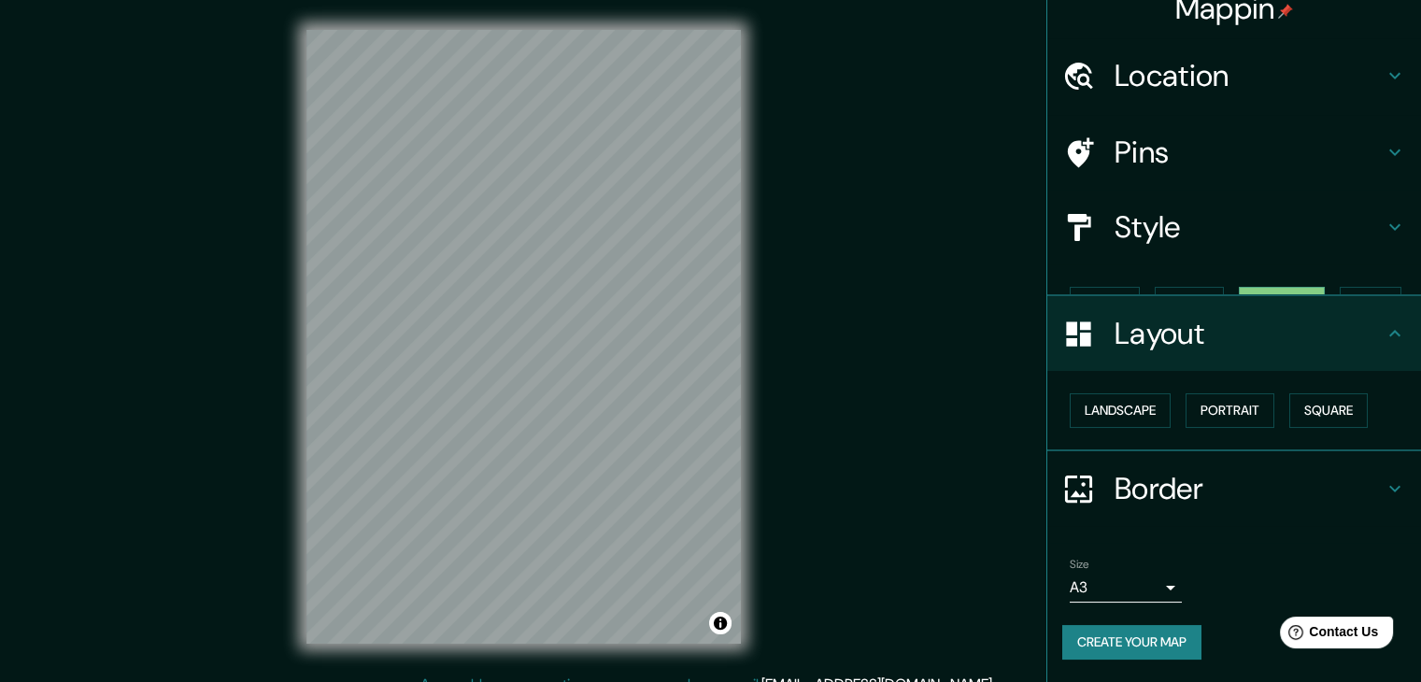
scroll to position [0, 0]
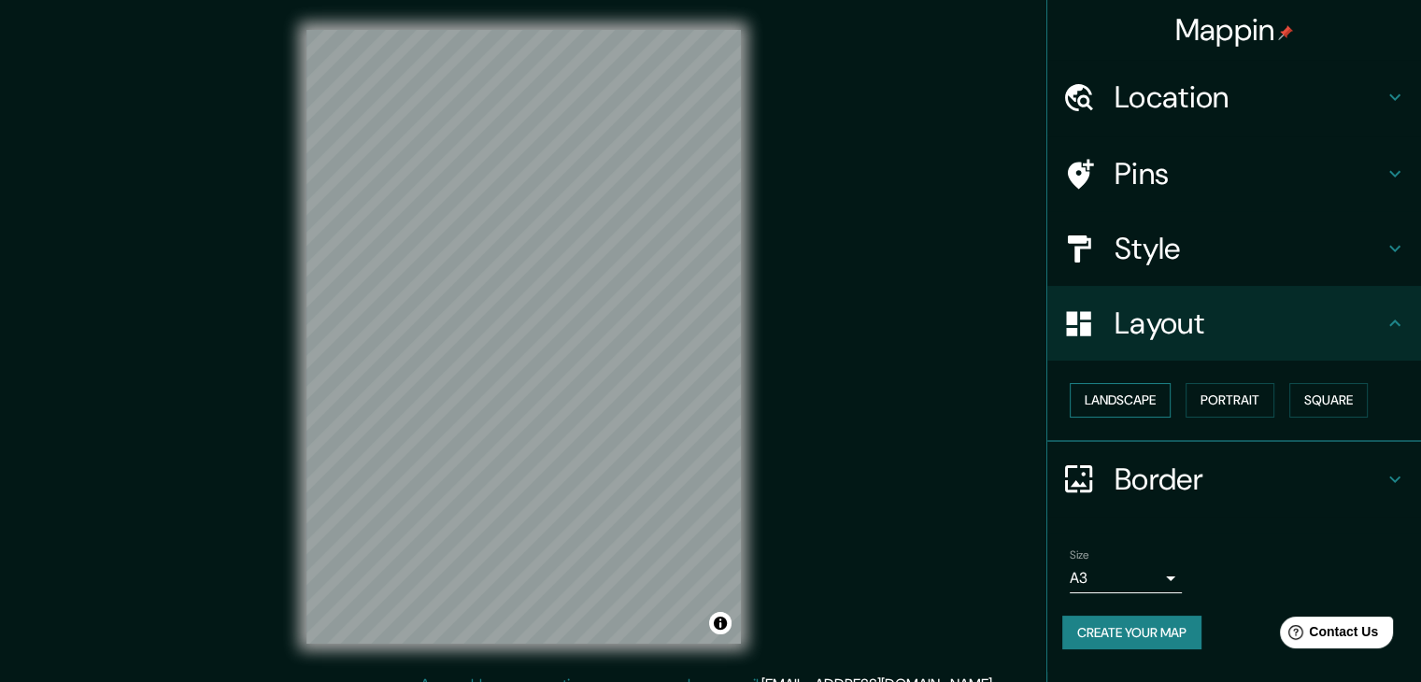
click at [1136, 405] on button "Landscape" at bounding box center [1120, 400] width 101 height 35
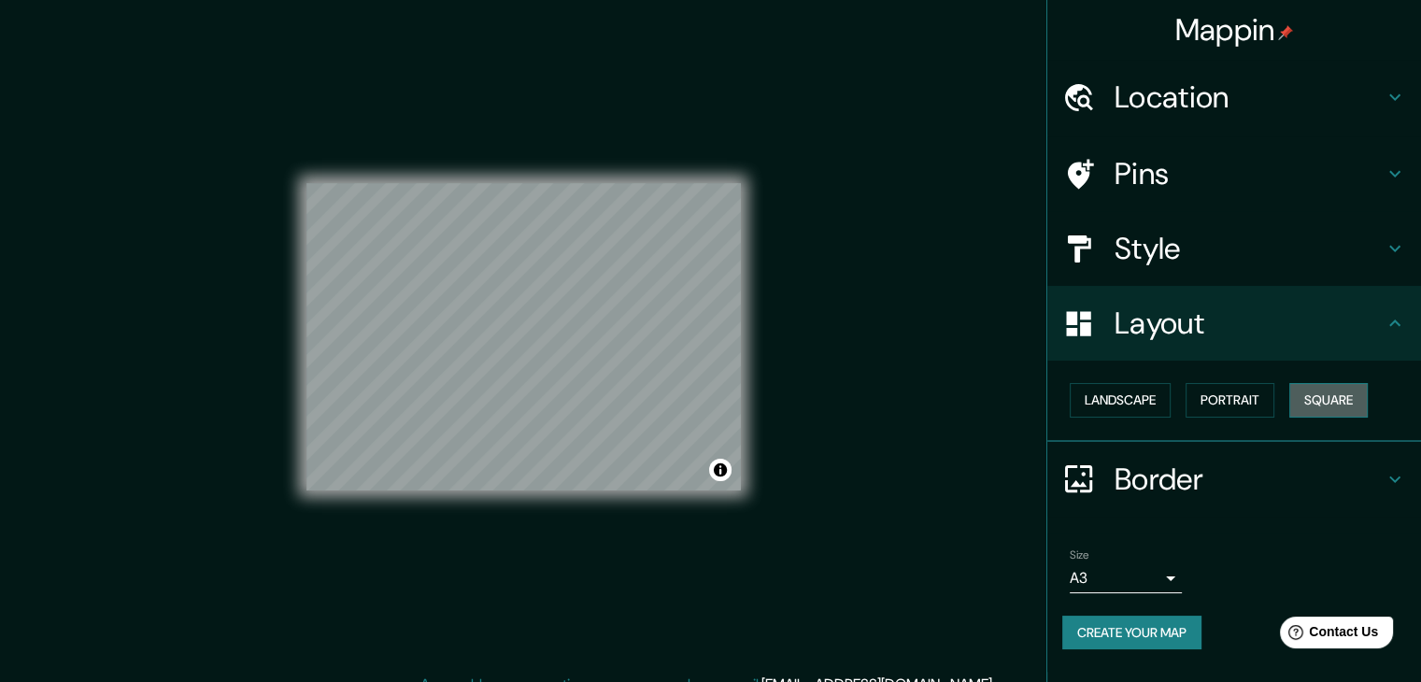
click at [1342, 395] on button "Square" at bounding box center [1328, 400] width 78 height 35
